Goal: Task Accomplishment & Management: Use online tool/utility

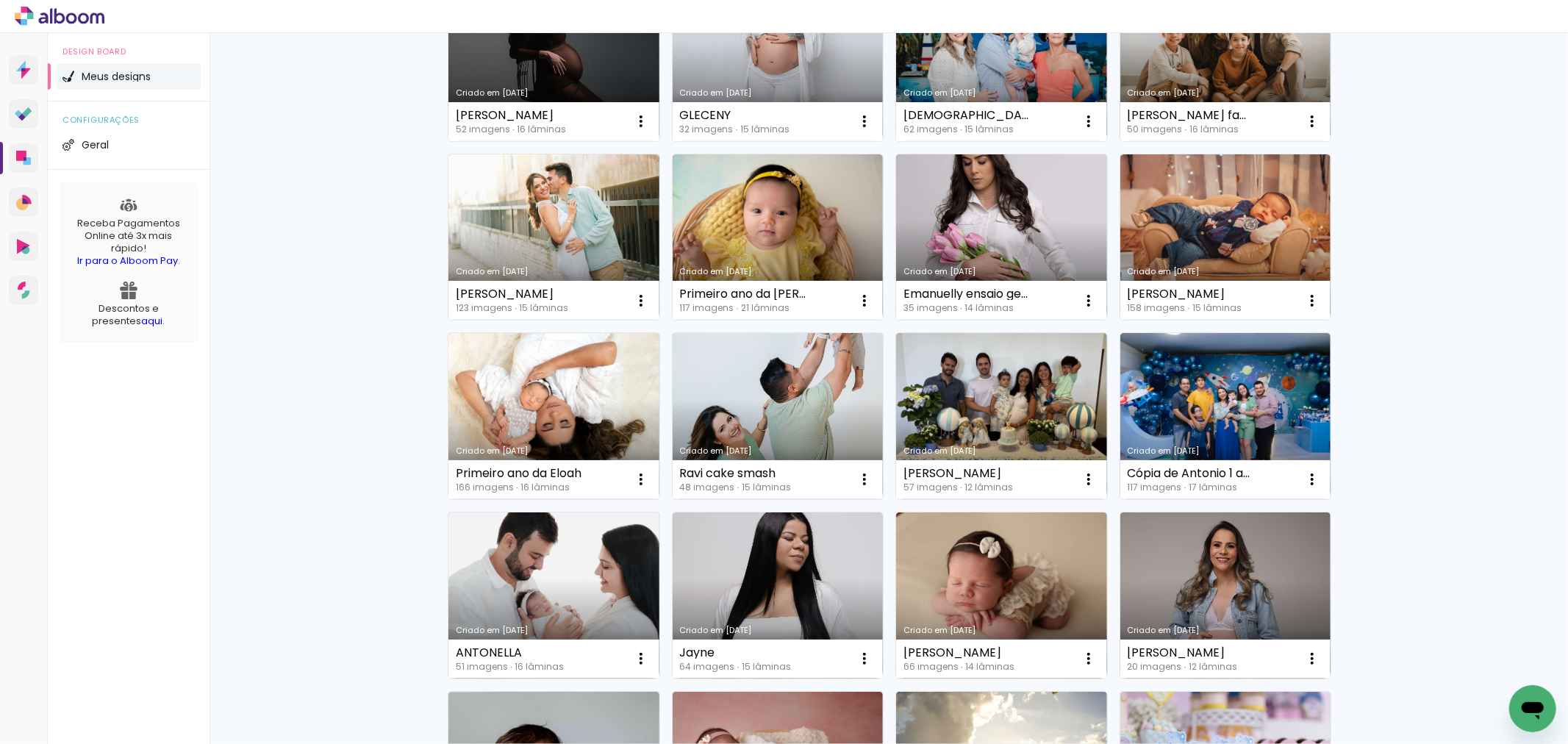
scroll to position [408, 0]
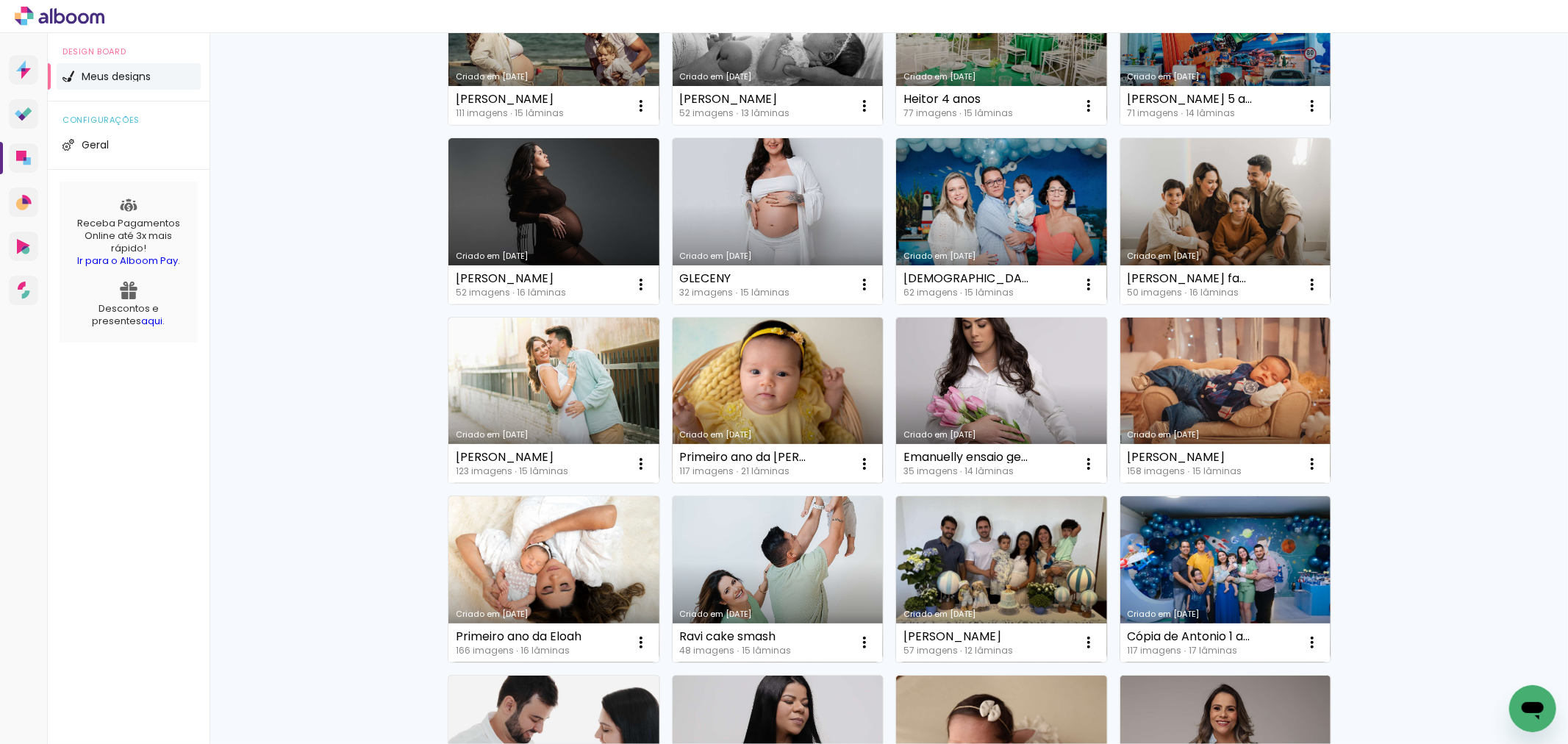
click at [736, 411] on link "Criado em [DATE]" at bounding box center [778, 400] width 211 height 166
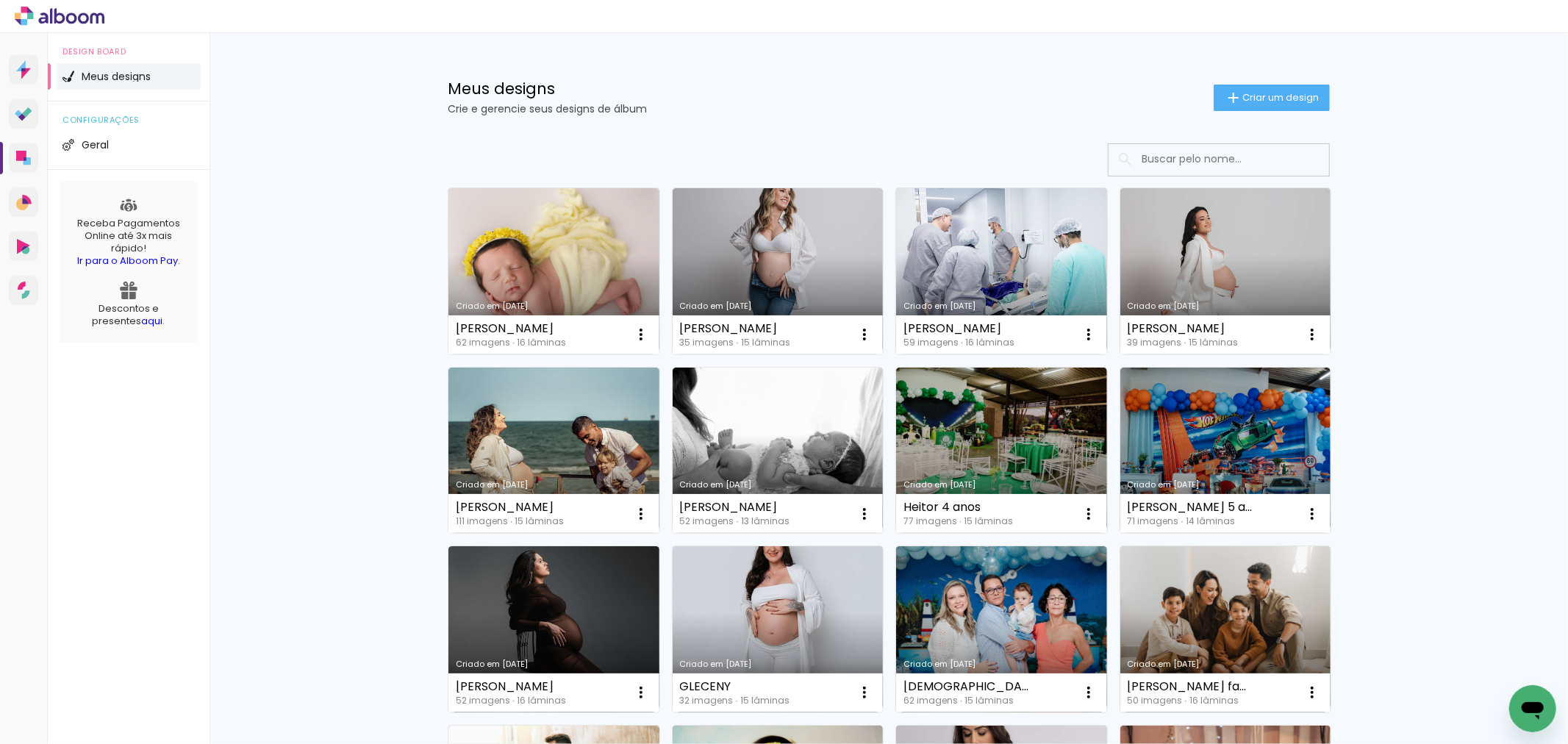
scroll to position [326, 0]
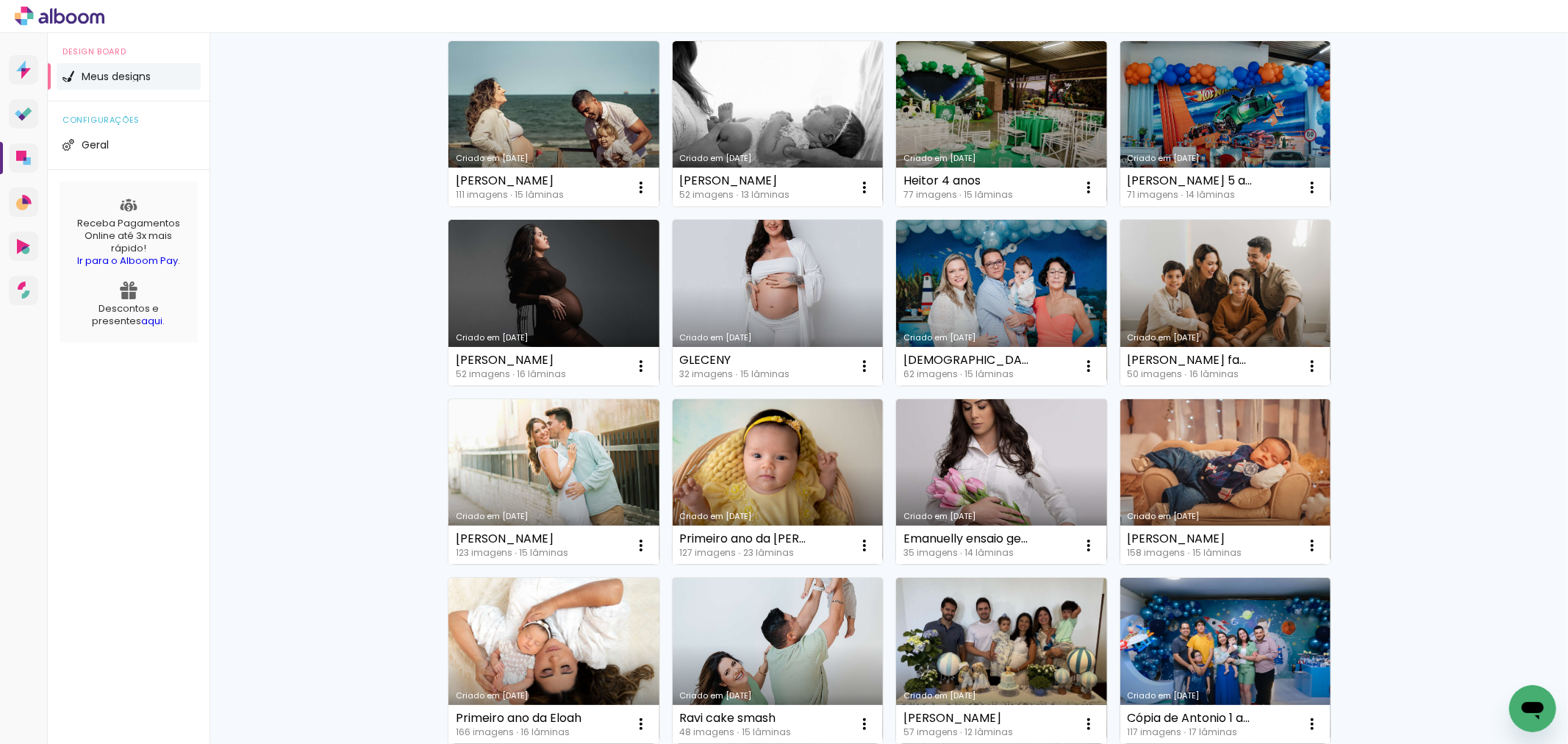
click at [622, 655] on link "Criado em [DATE]" at bounding box center [554, 661] width 211 height 166
